Goal: Navigation & Orientation: Find specific page/section

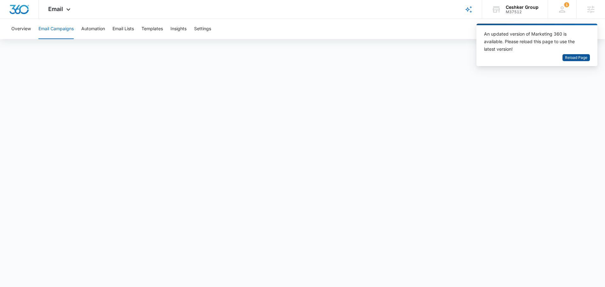
click at [574, 58] on span "Reload Page" at bounding box center [576, 58] width 22 height 6
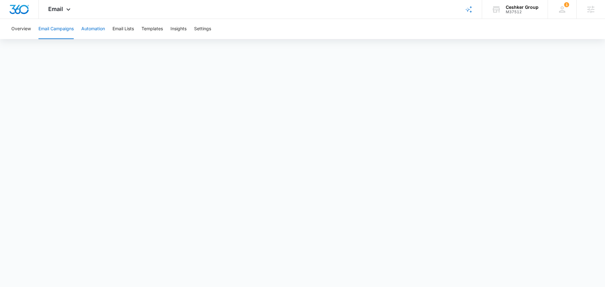
click at [88, 30] on button "Automation" at bounding box center [93, 29] width 24 height 20
click at [518, 10] on div "M37512" at bounding box center [522, 12] width 33 height 4
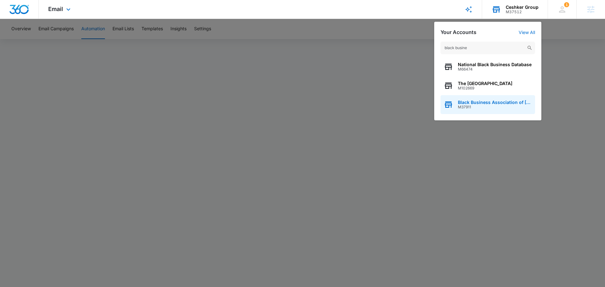
type input "black busine"
click at [485, 106] on span "M37911" at bounding box center [495, 107] width 74 height 4
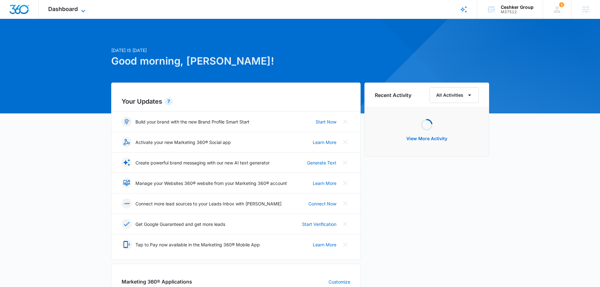
click at [76, 9] on span "Dashboard" at bounding box center [63, 9] width 30 height 7
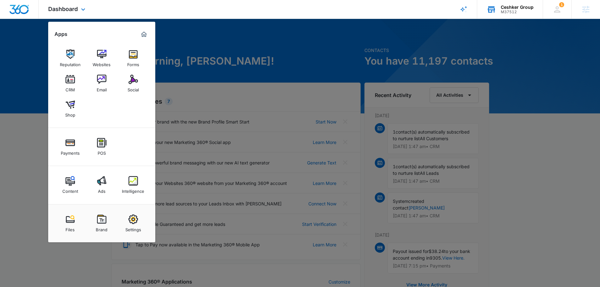
click at [513, 8] on div "Ceshker Group" at bounding box center [517, 7] width 33 height 5
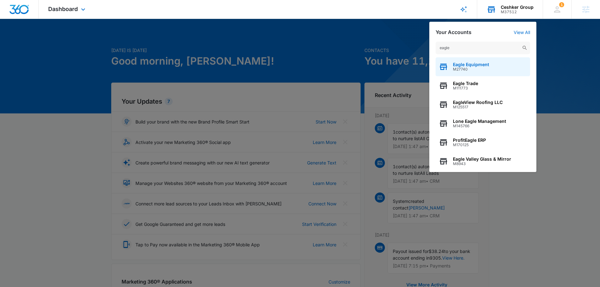
type input "eagle"
click at [464, 68] on span "M27740" at bounding box center [471, 69] width 36 height 4
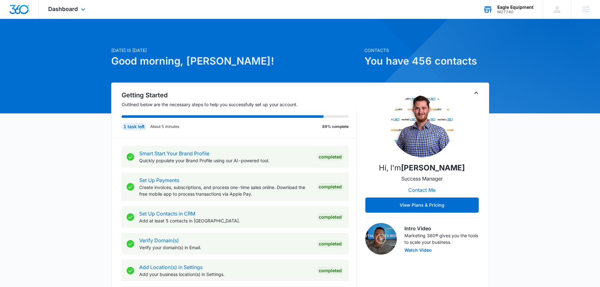
click at [69, 5] on div "Dashboard Apps Reputation Forms CRM Email Social Payments POS Content Ads Intel…" at bounding box center [68, 9] width 58 height 19
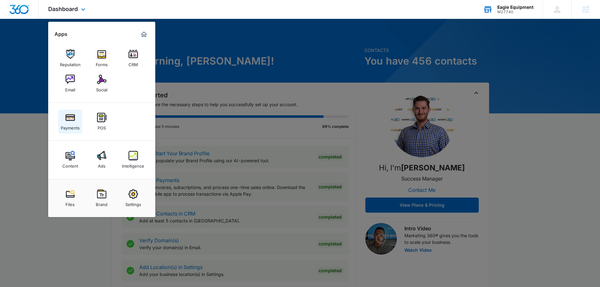
click at [70, 123] on div "Payments" at bounding box center [70, 126] width 19 height 8
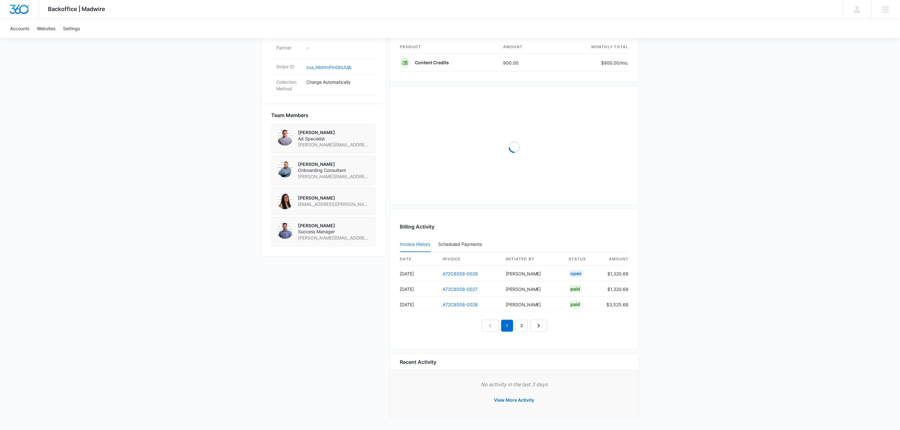
scroll to position [406, 0]
